Goal: Check status: Check status

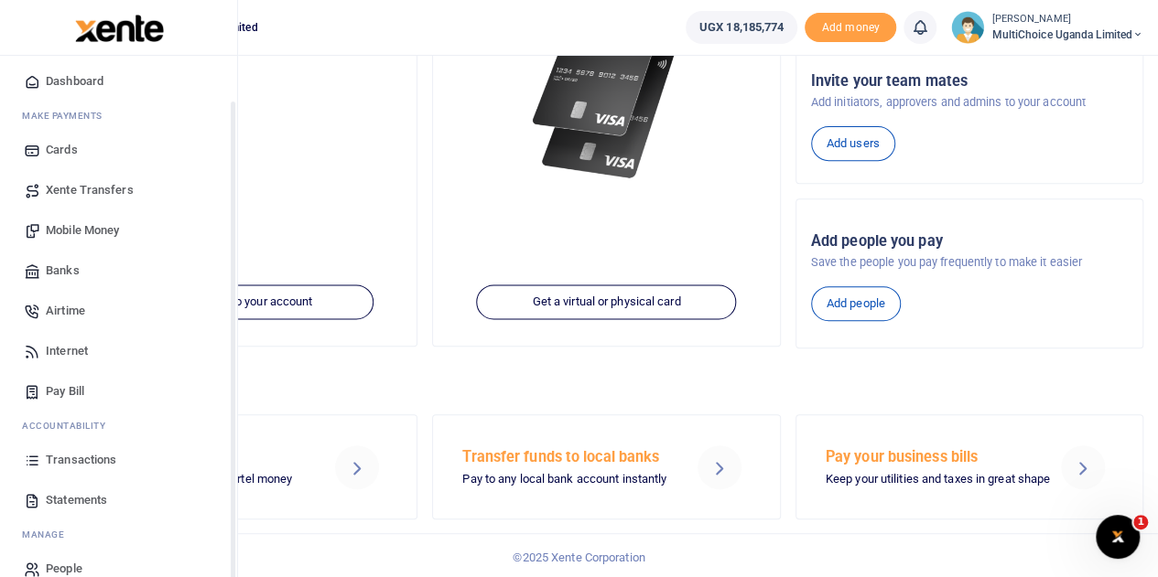
scroll to position [75, 0]
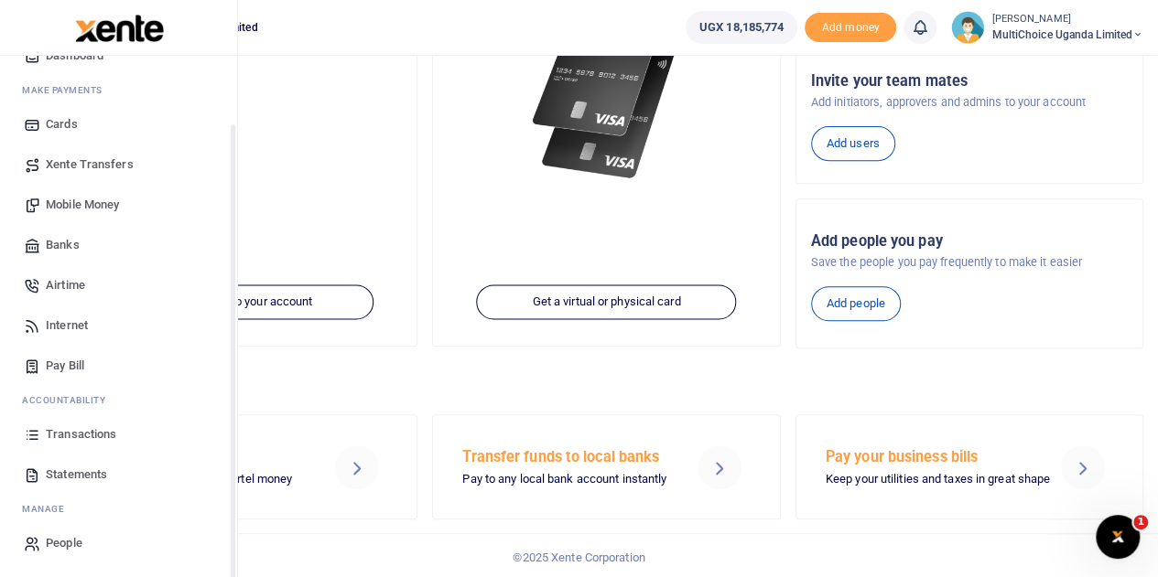
click at [52, 436] on span "Transactions" at bounding box center [81, 435] width 70 height 18
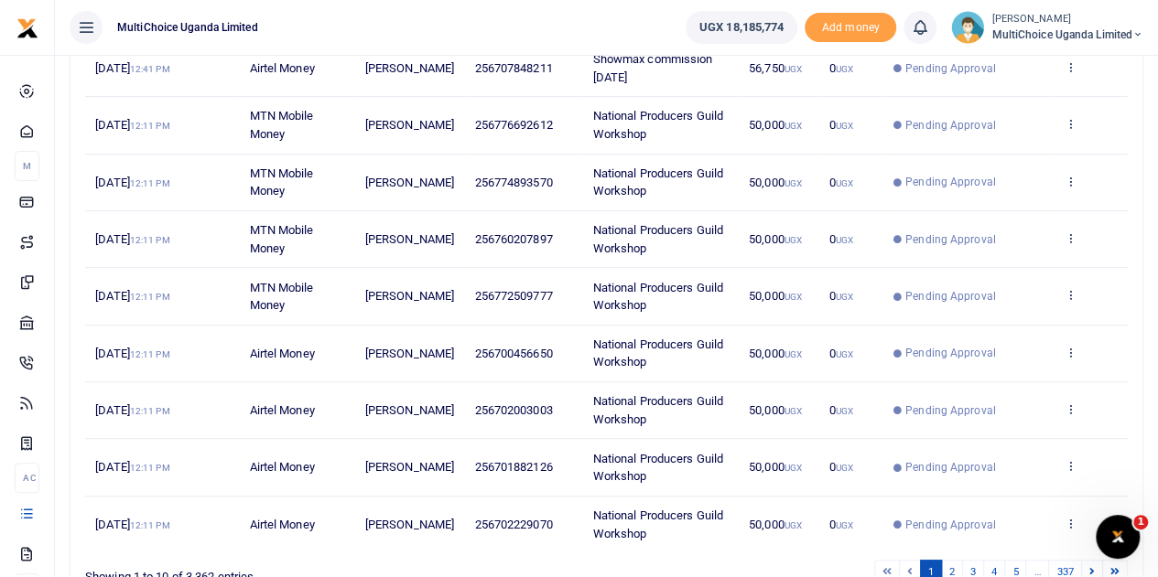
scroll to position [455, 0]
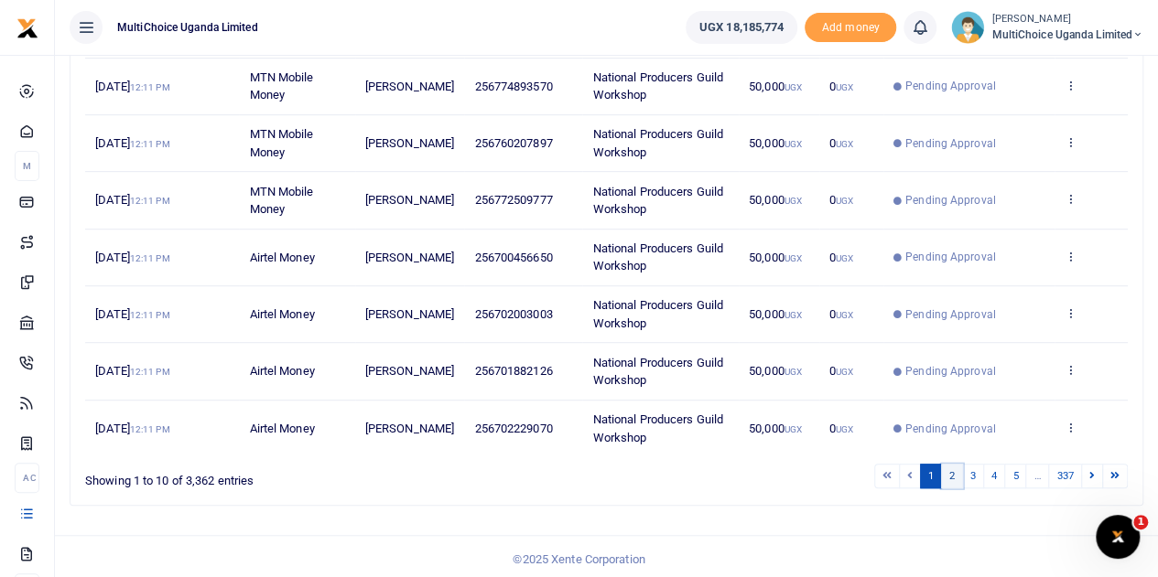
click at [961, 468] on link "2" at bounding box center [952, 476] width 22 height 25
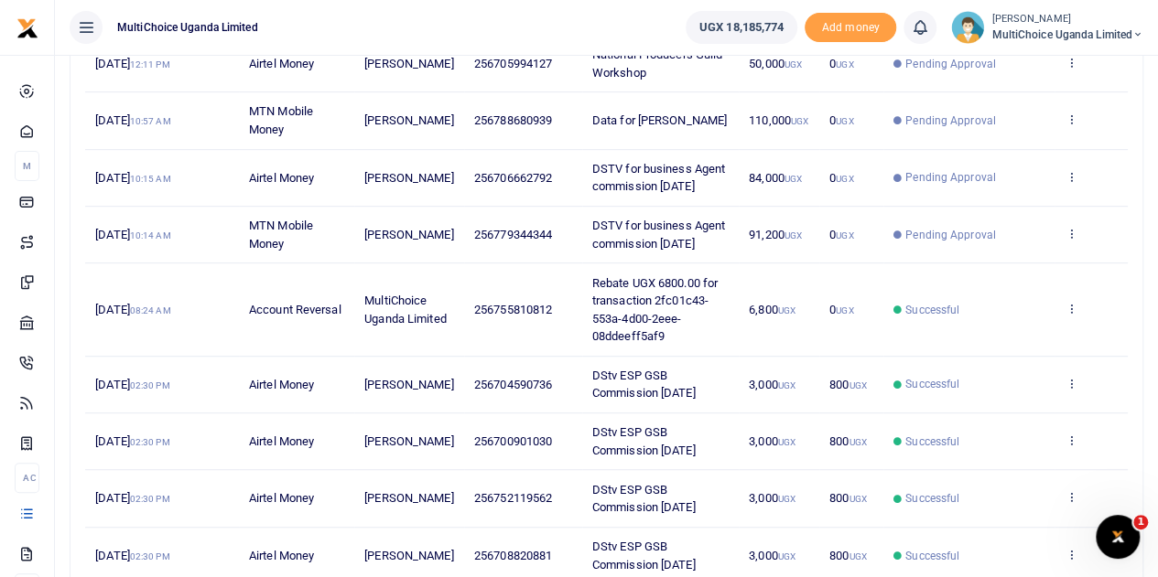
scroll to position [272, 0]
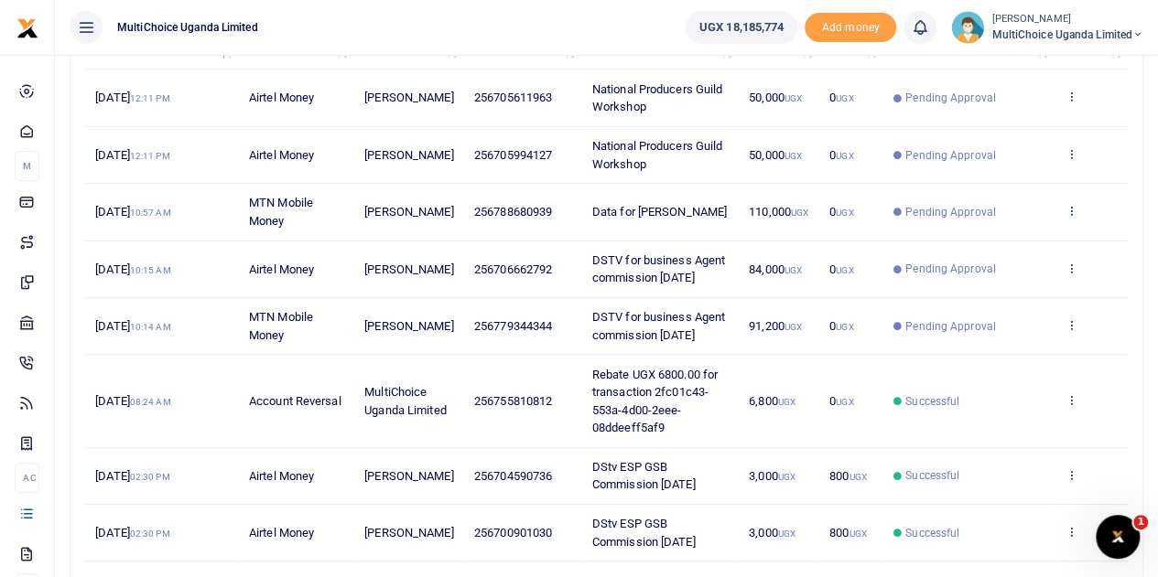
click at [1073, 213] on icon at bounding box center [1070, 210] width 12 height 13
click at [1001, 244] on link "View details" at bounding box center [1004, 250] width 145 height 26
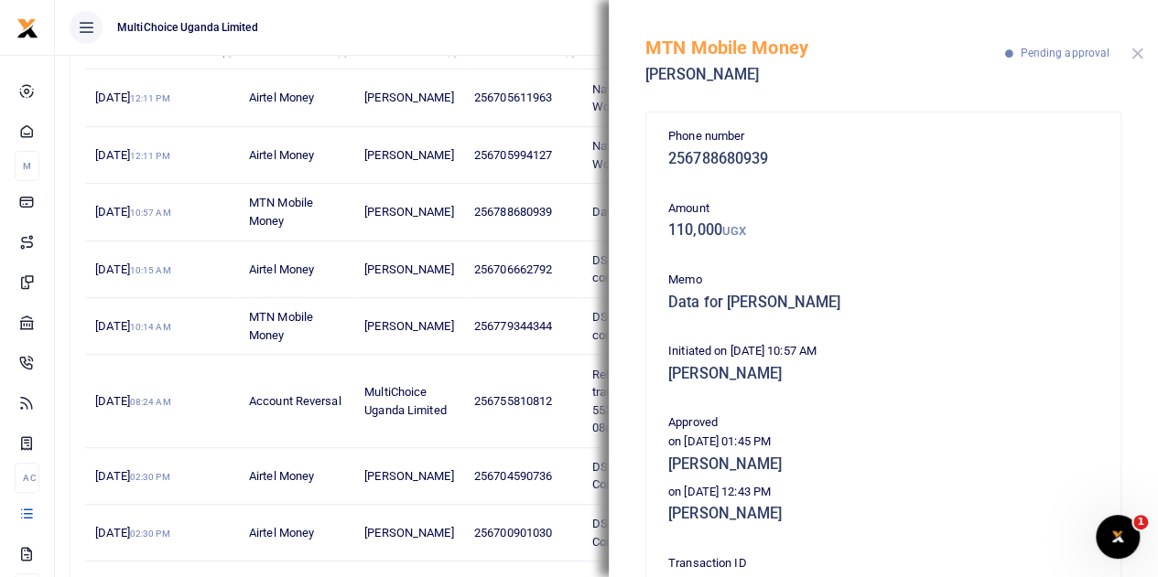
click at [1135, 50] on button "Close" at bounding box center [1137, 54] width 12 height 12
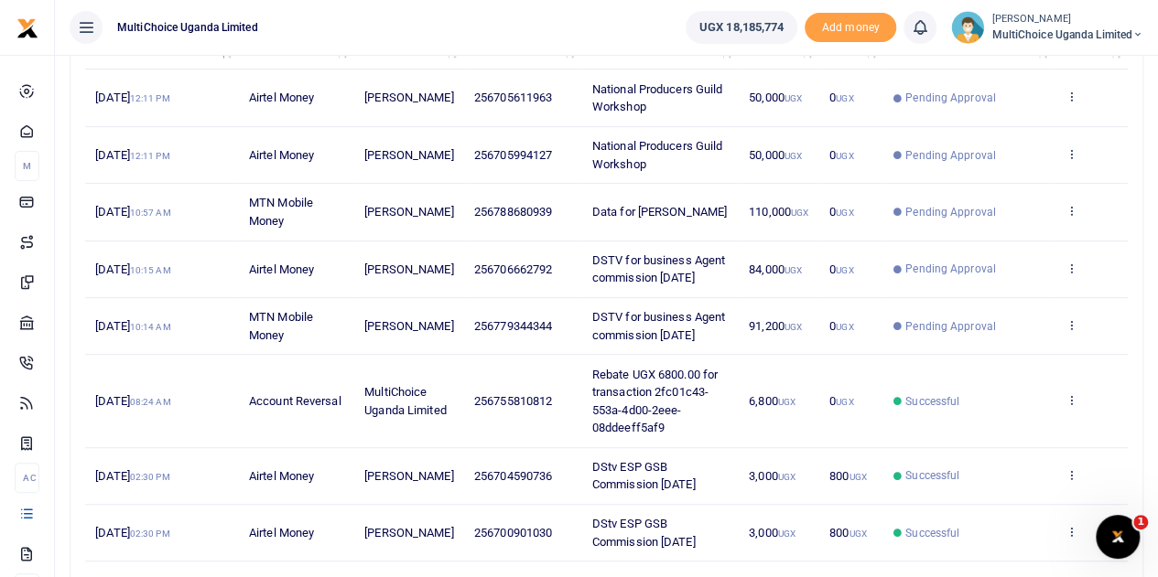
scroll to position [180, 0]
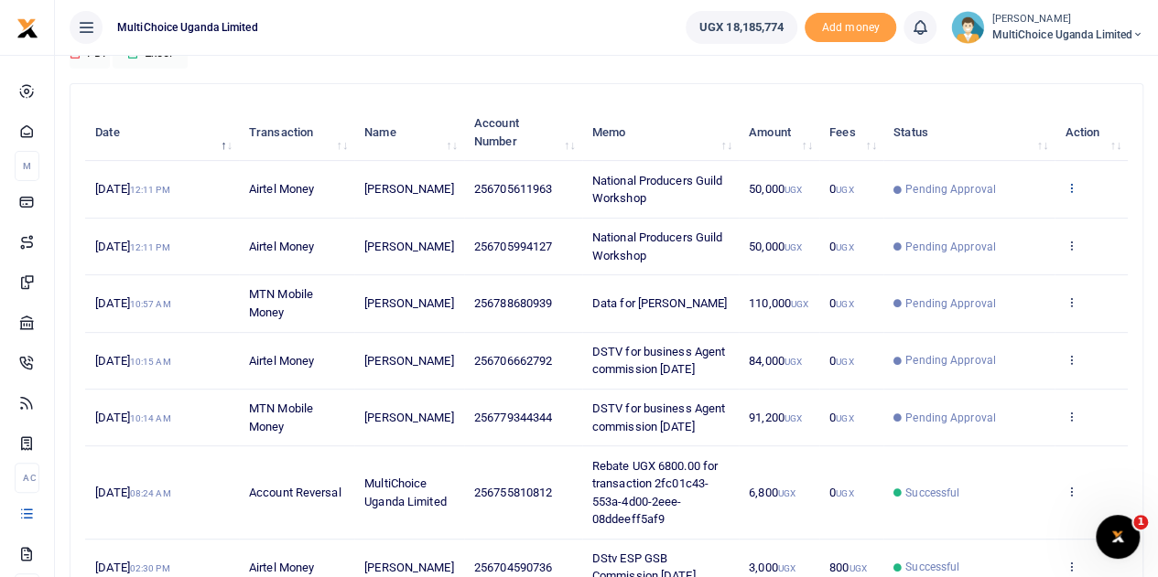
click at [1070, 182] on icon at bounding box center [1070, 187] width 12 height 13
click at [1018, 213] on link "View details" at bounding box center [1004, 220] width 145 height 26
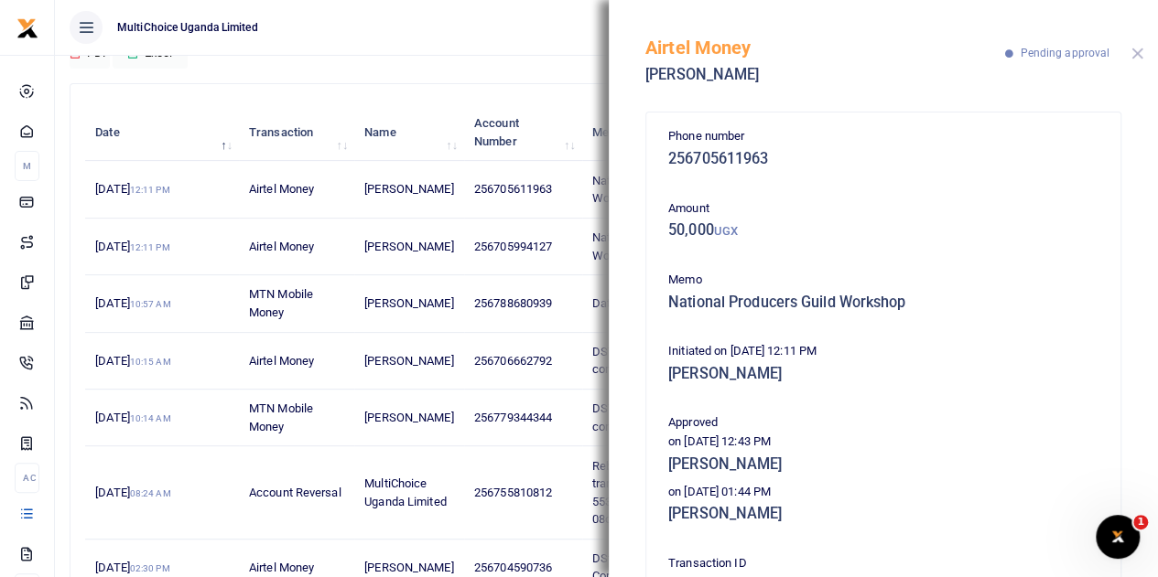
click at [1136, 50] on button "Close" at bounding box center [1137, 54] width 12 height 12
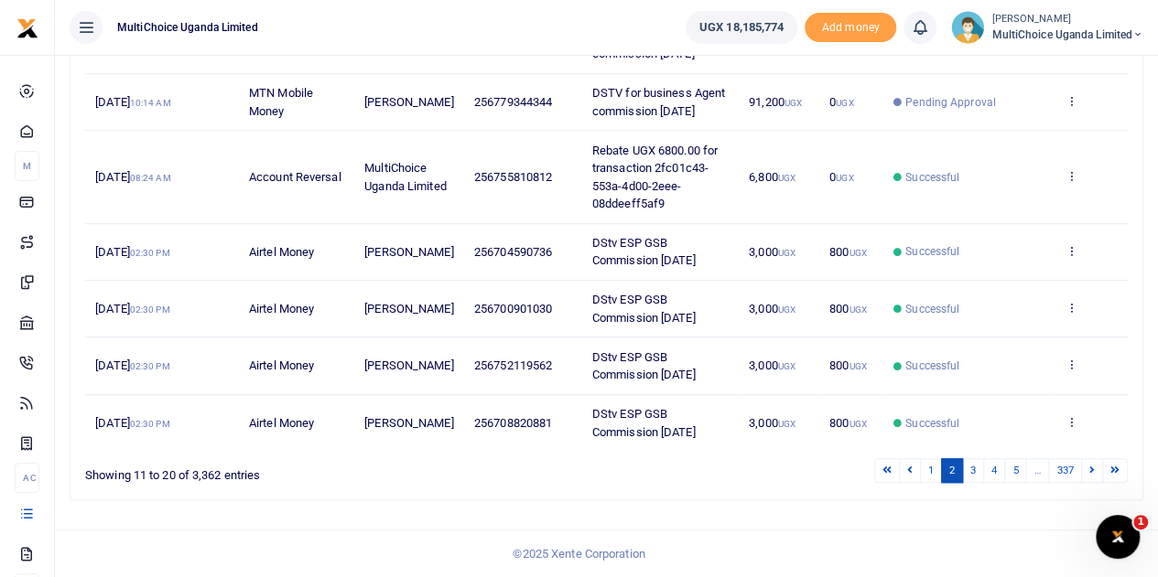
scroll to position [509, 0]
click at [937, 467] on link "1" at bounding box center [931, 471] width 22 height 25
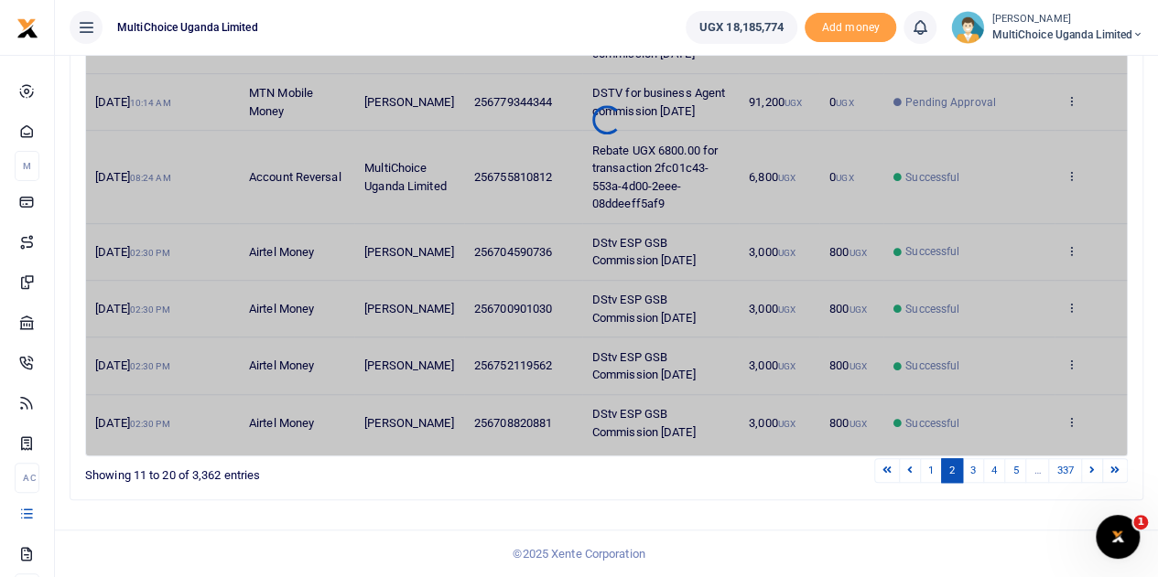
scroll to position [455, 0]
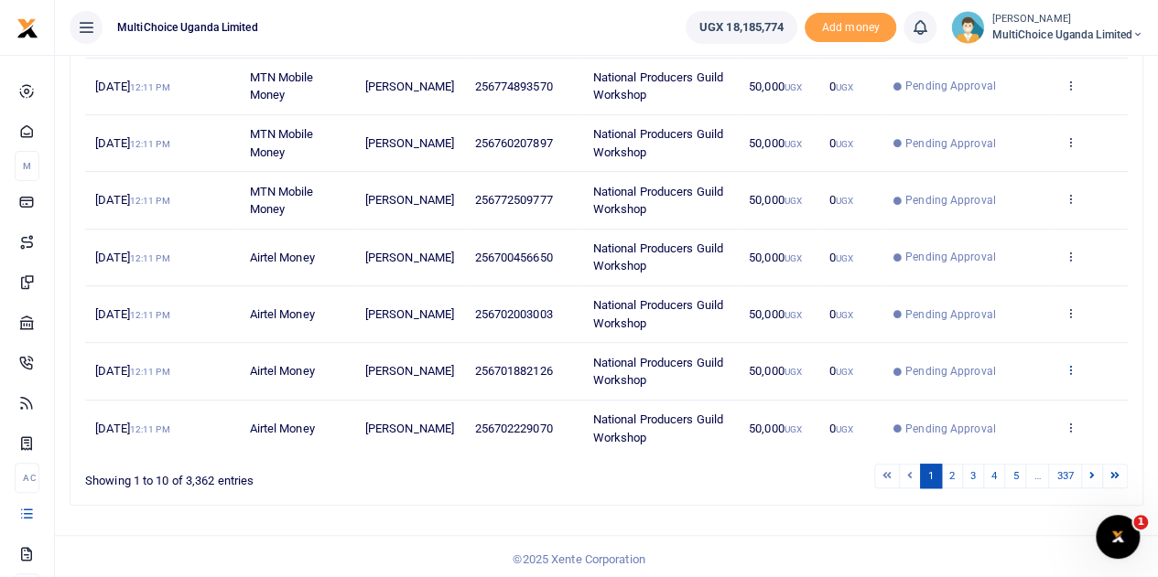
click at [1070, 363] on icon at bounding box center [1070, 369] width 12 height 13
click at [1017, 397] on link "View details" at bounding box center [1004, 399] width 145 height 26
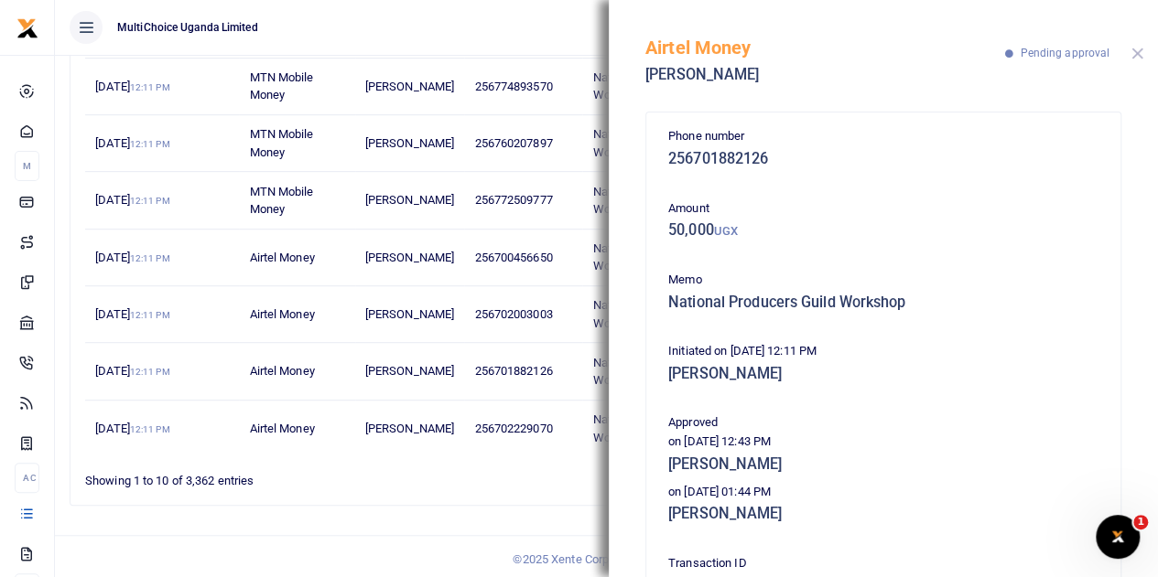
click at [1139, 51] on button "Close" at bounding box center [1137, 54] width 12 height 12
